Goal: Task Accomplishment & Management: Manage account settings

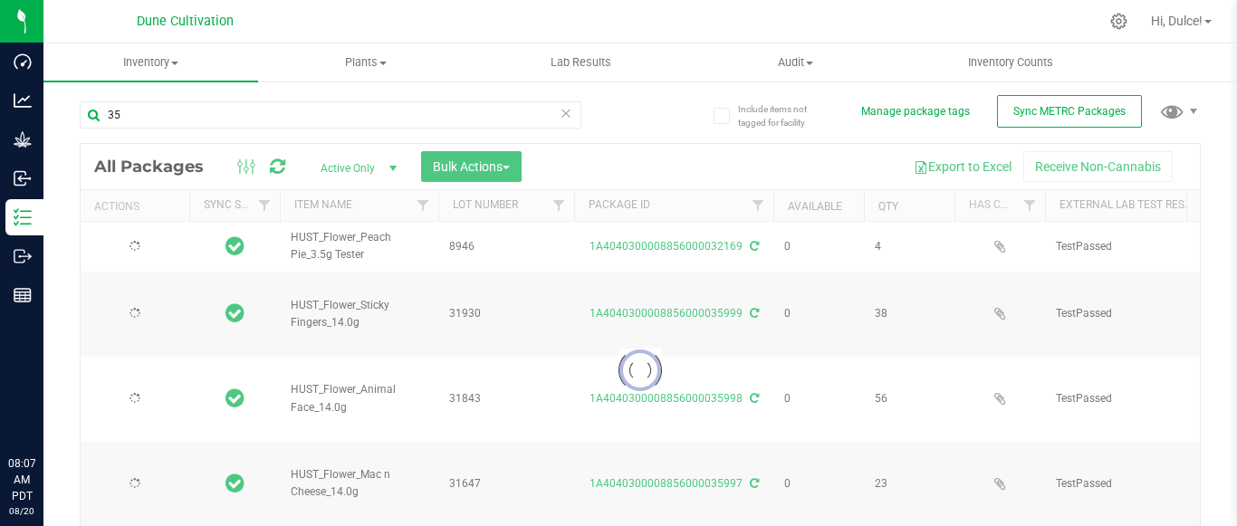
click at [1184, 19] on span "Hi, Dulce!" at bounding box center [1177, 21] width 52 height 14
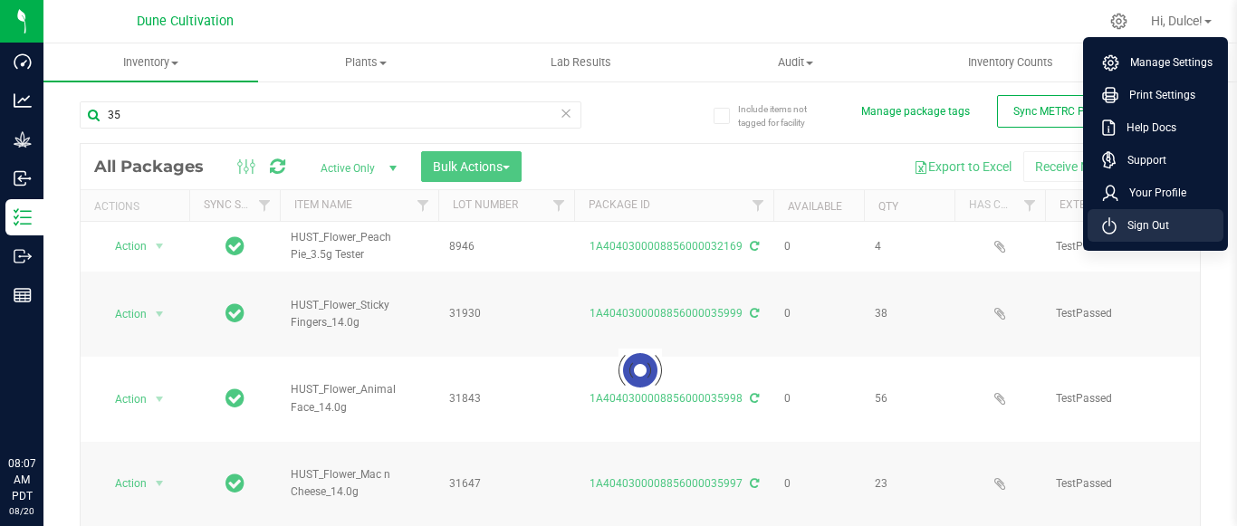
click at [1158, 238] on li "Sign Out" at bounding box center [1156, 225] width 136 height 33
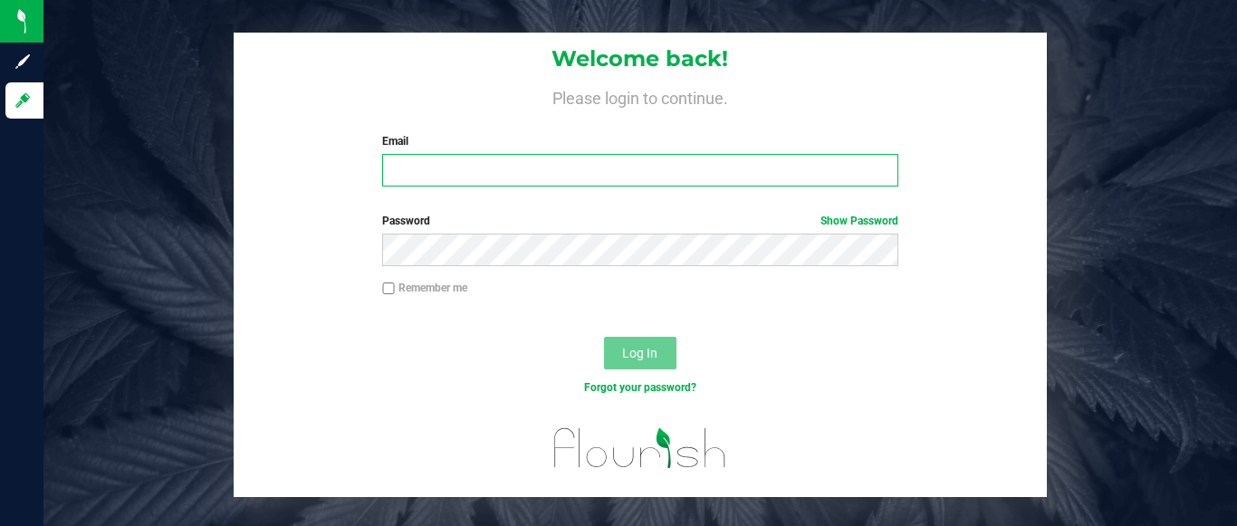
click at [538, 166] on input "Email" at bounding box center [639, 170] width 515 height 33
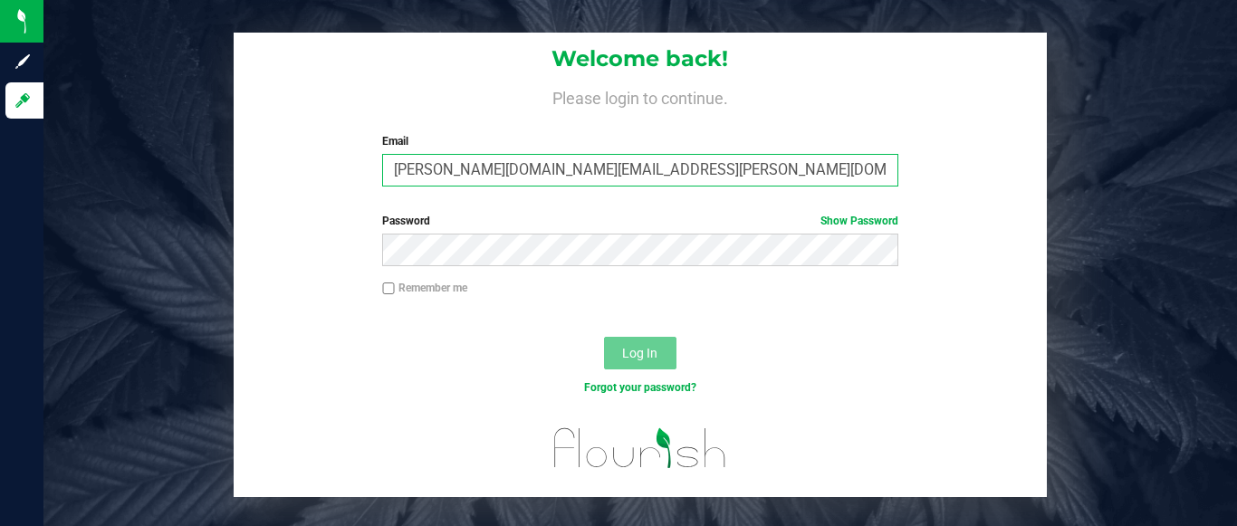
type input "[PERSON_NAME][DOMAIN_NAME][EMAIL_ADDRESS][PERSON_NAME][DOMAIN_NAME]"
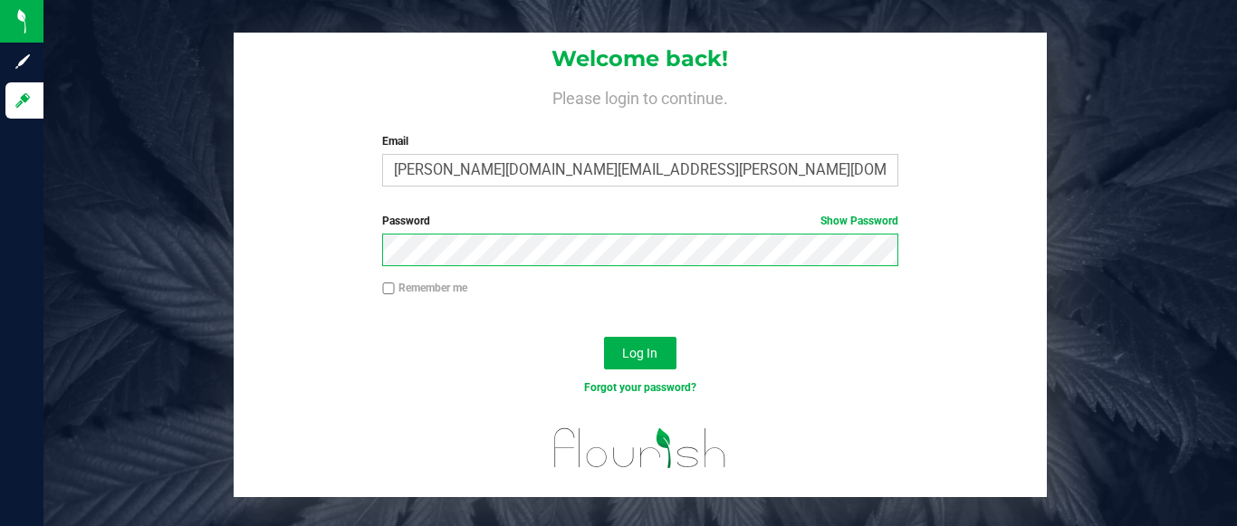
click at [604, 337] on button "Log In" at bounding box center [640, 353] width 72 height 33
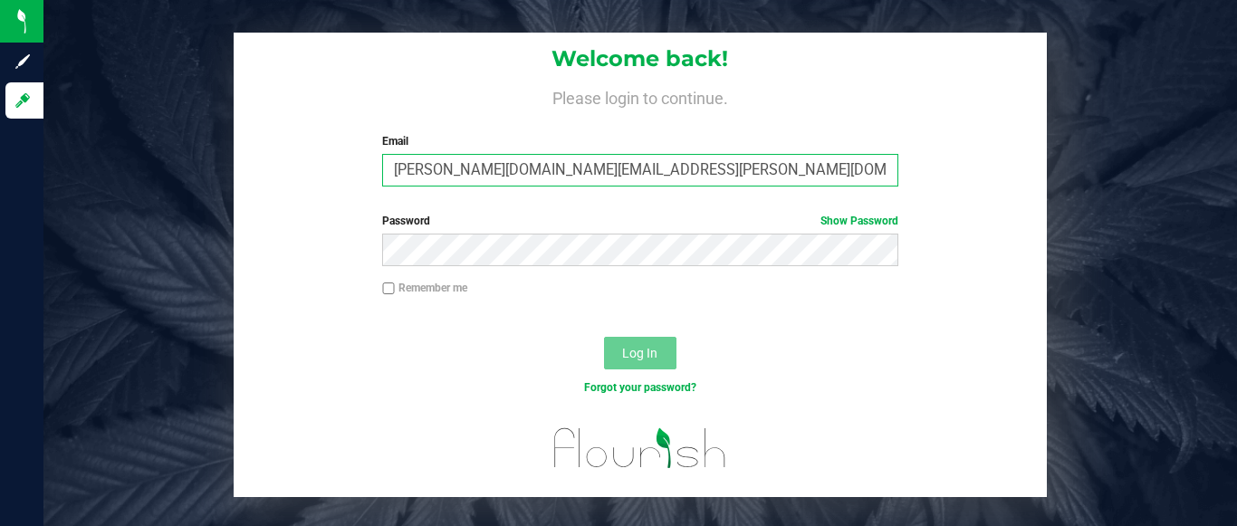
click at [622, 173] on input "[PERSON_NAME][DOMAIN_NAME][EMAIL_ADDRESS][PERSON_NAME][DOMAIN_NAME]" at bounding box center [639, 170] width 515 height 33
type input "[EMAIL_ADDRESS][DOMAIN_NAME]"
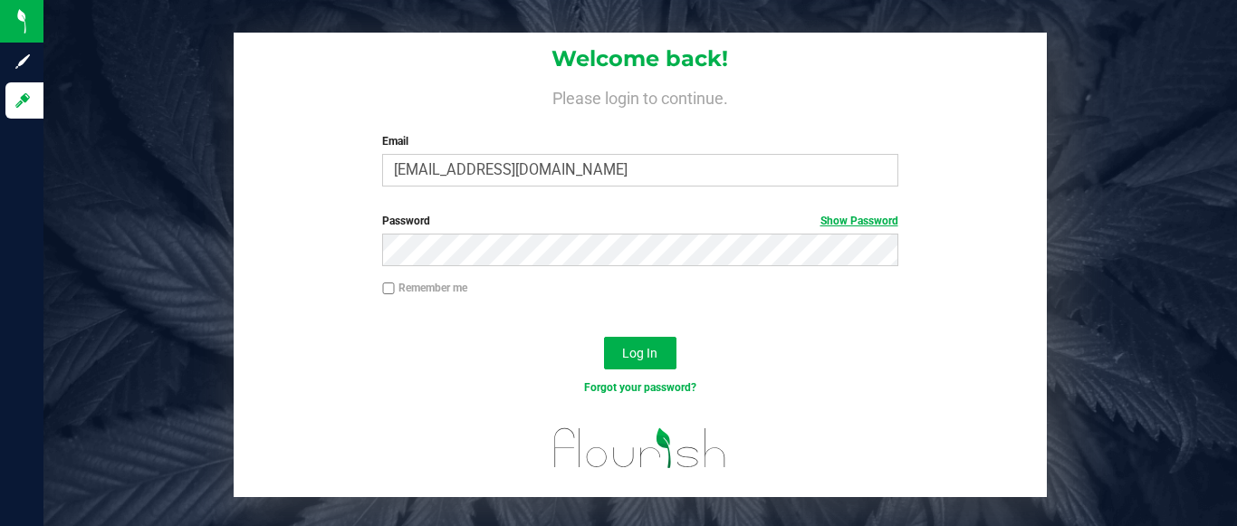
click at [828, 220] on link "Show Password" at bounding box center [859, 221] width 78 height 13
click at [617, 353] on button "Log In" at bounding box center [640, 353] width 72 height 33
click at [637, 344] on button "Log In" at bounding box center [640, 353] width 72 height 33
